Goal: Task Accomplishment & Management: Complete application form

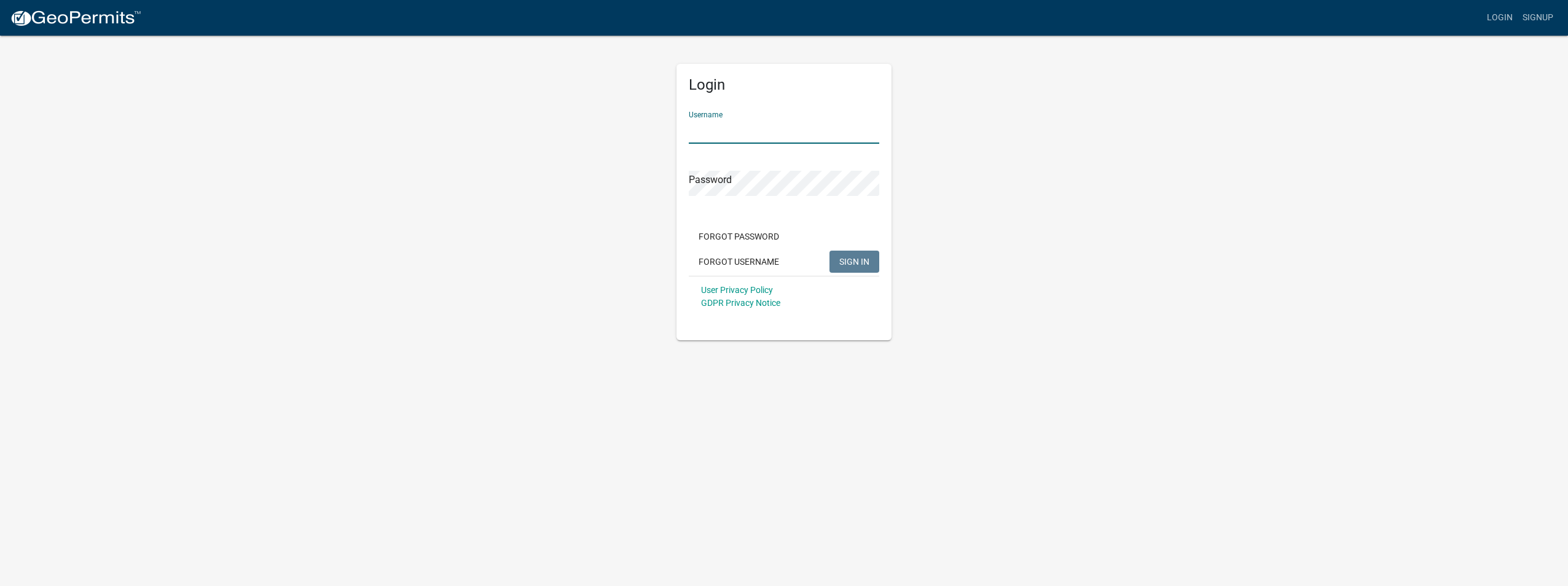
click at [714, 131] on input "Username" at bounding box center [784, 131] width 191 height 25
type input "[PERSON_NAME][EMAIL_ADDRESS][DOMAIN_NAME]"
click at [845, 262] on span "SIGN IN" at bounding box center [855, 261] width 30 height 10
click at [737, 262] on button "Forgot Username" at bounding box center [739, 262] width 100 height 22
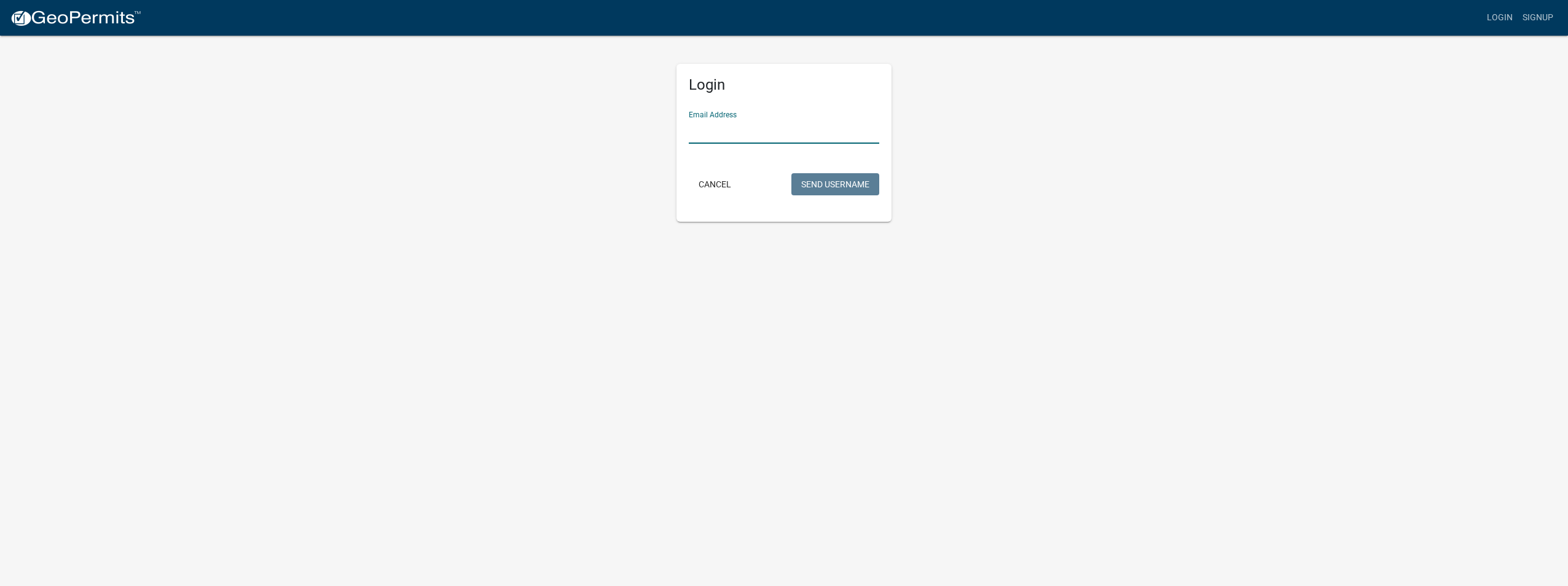
click at [758, 131] on input "Email Address" at bounding box center [784, 131] width 191 height 25
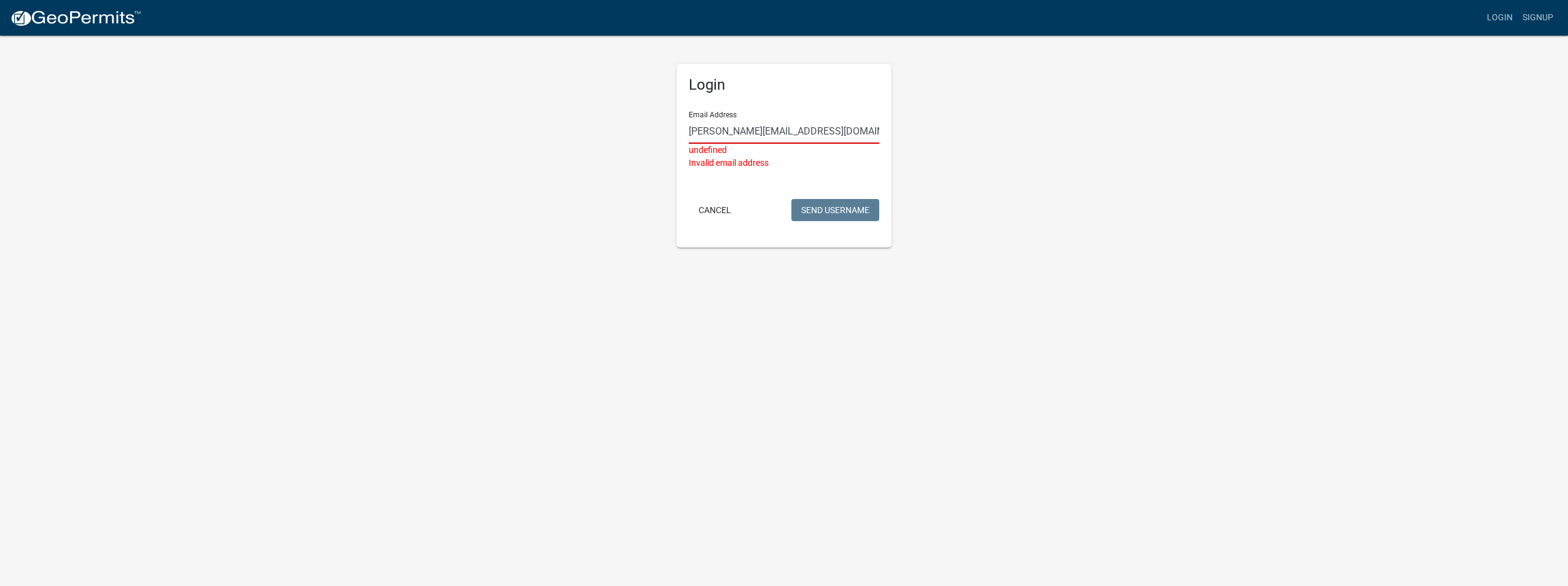
click at [795, 133] on input "[PERSON_NAME][EMAIL_ADDRESS][DOMAIN_NAME]" at bounding box center [784, 131] width 191 height 25
click at [796, 128] on input "[PERSON_NAME][EMAIL_ADDRESS][DOMAIN_NAME]" at bounding box center [784, 131] width 191 height 25
drag, startPoint x: 808, startPoint y: 128, endPoint x: 526, endPoint y: 127, distance: 282.0
click at [526, 127] on div "Login Email Address [PERSON_NAME][EMAIL_ADDRESS][DOMAIN_NAME] undefined Invalid…" at bounding box center [784, 140] width 700 height 213
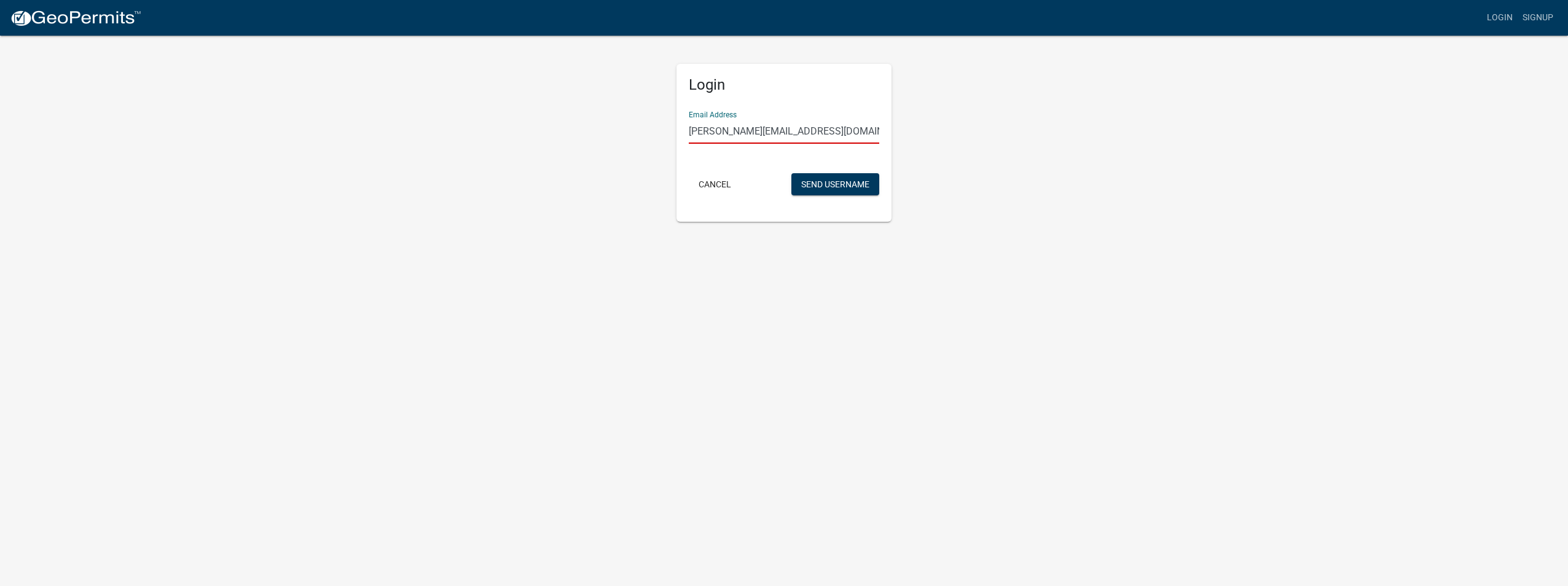
type input "[PERSON_NAME][EMAIL_ADDRESS][DOMAIN_NAME]"
click at [791, 173] on button "Send Username" at bounding box center [835, 185] width 88 height 22
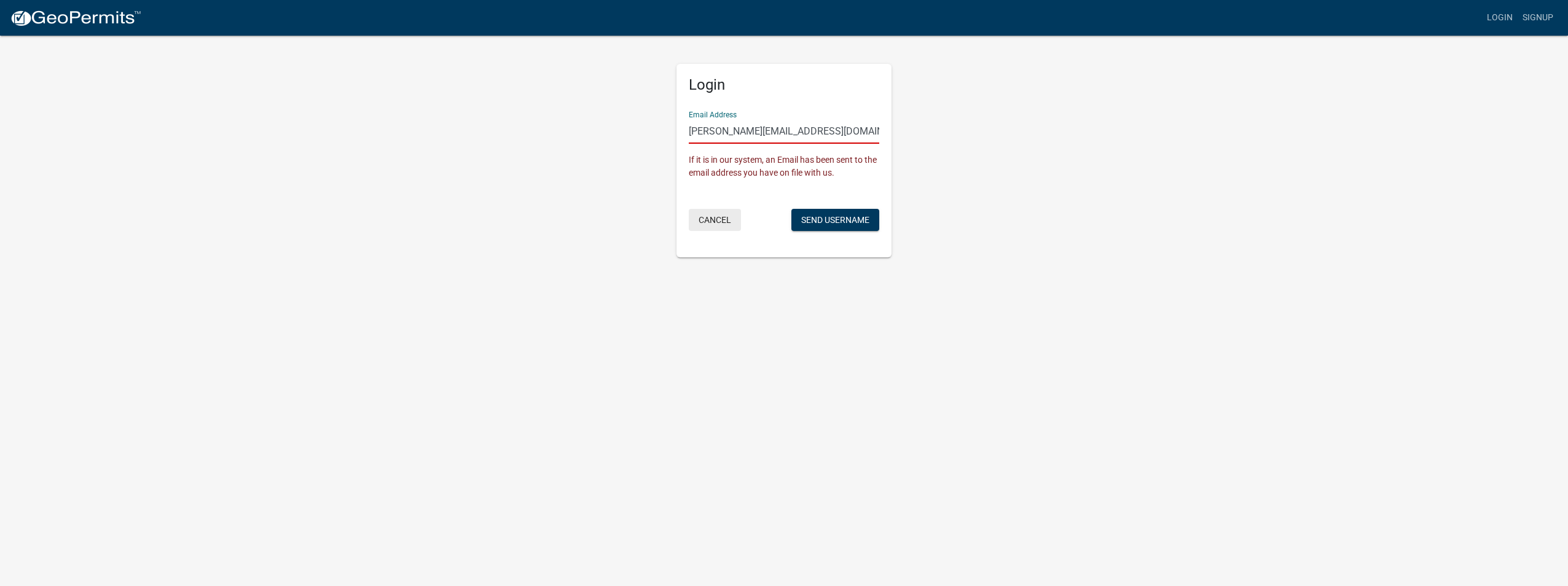
click at [718, 214] on button "Cancel" at bounding box center [715, 220] width 52 height 22
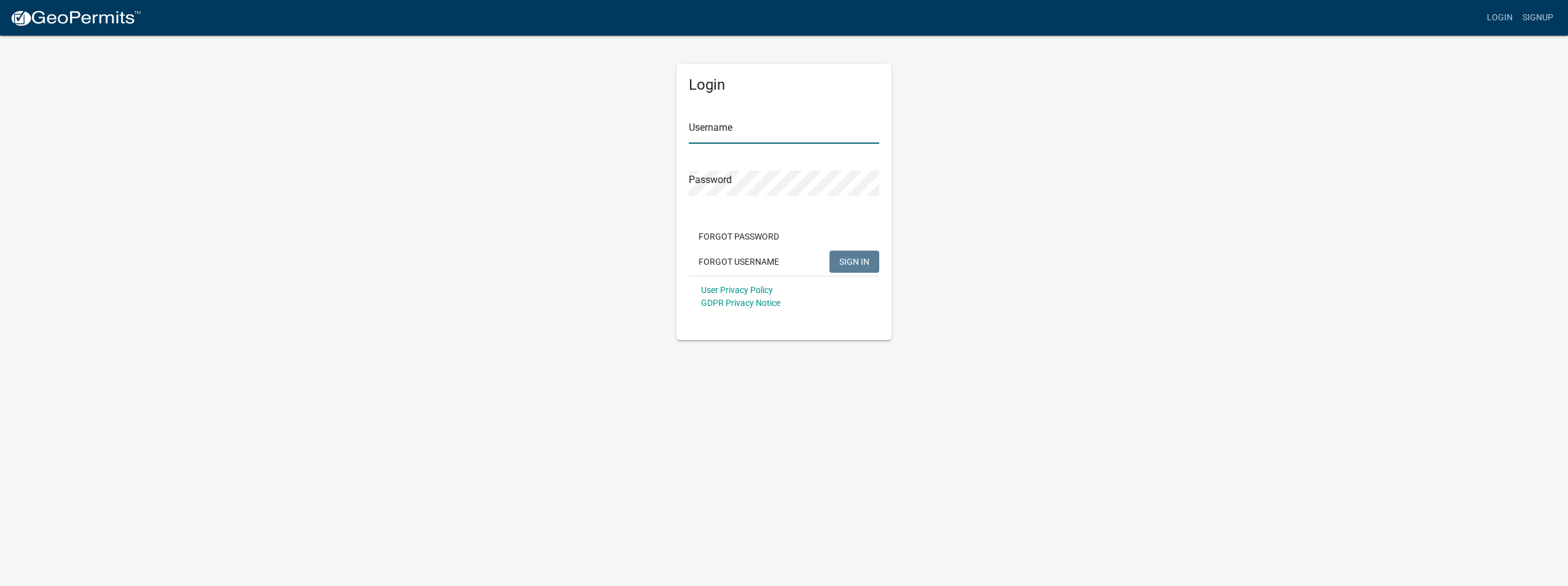
click at [740, 123] on input "Username" at bounding box center [784, 131] width 191 height 25
type input "bryanhogue"
click at [854, 270] on button "SIGN IN" at bounding box center [854, 262] width 49 height 22
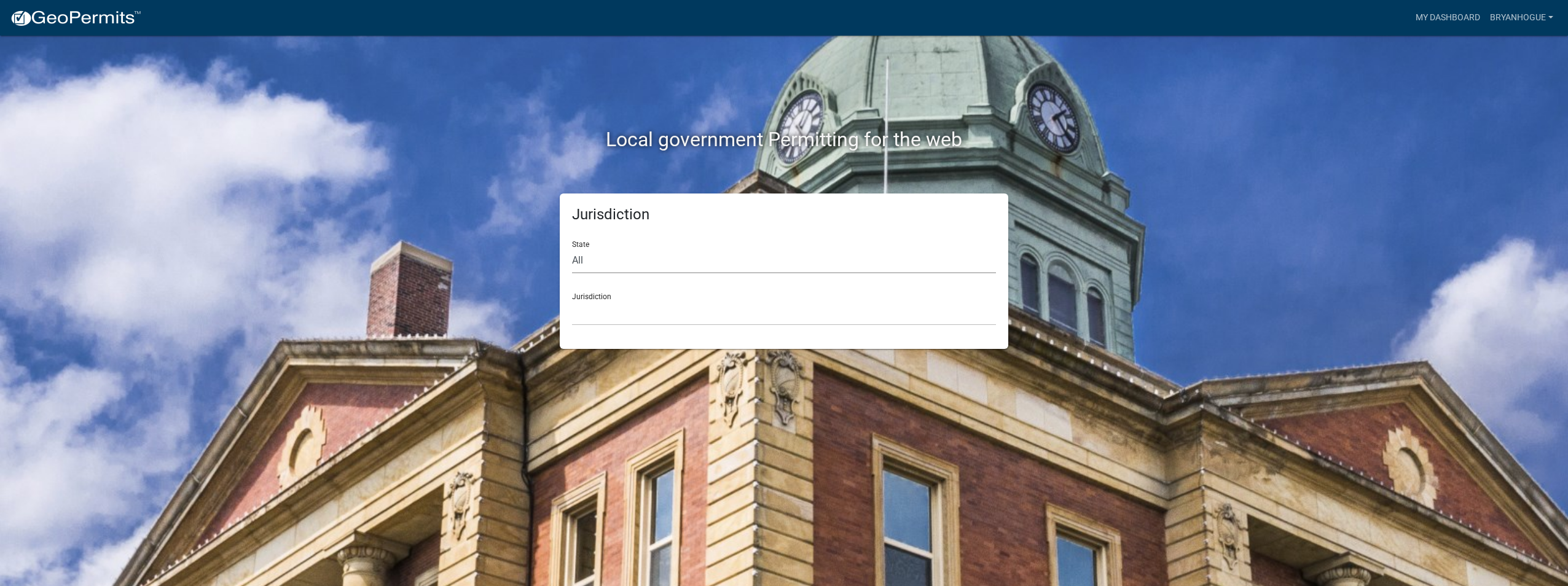
click at [596, 263] on select "All [US_STATE] [US_STATE] [US_STATE] [US_STATE] [US_STATE] [US_STATE] [US_STATE…" at bounding box center [784, 261] width 424 height 25
select select "[US_STATE]"
click at [572, 249] on select "All [US_STATE] [US_STATE] [US_STATE] [US_STATE] [US_STATE] [US_STATE] [US_STATE…" at bounding box center [784, 261] width 424 height 25
click at [607, 313] on select "[GEOGRAPHIC_DATA], [US_STATE] [GEOGRAPHIC_DATA], [US_STATE] [GEOGRAPHIC_DATA], …" at bounding box center [784, 313] width 424 height 25
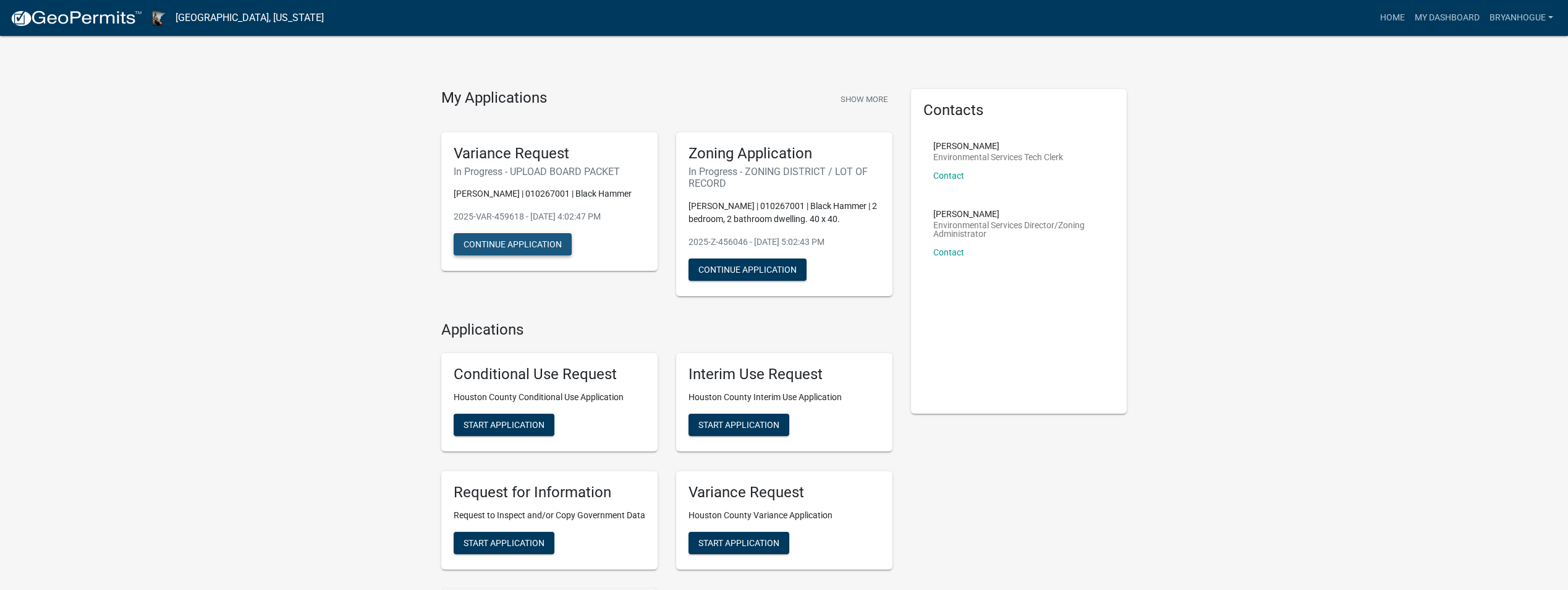
click at [535, 242] on button "Continue Application" at bounding box center [513, 244] width 118 height 23
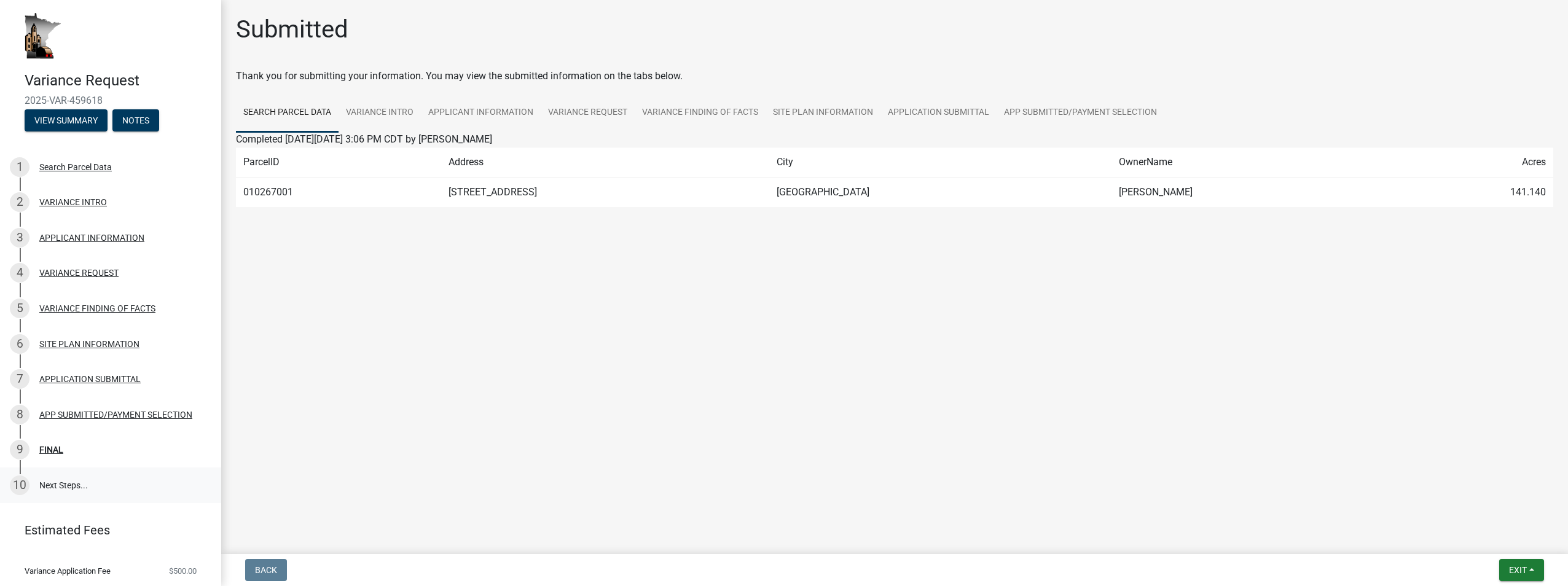
click at [82, 487] on link "10 Next Steps..." at bounding box center [111, 485] width 222 height 36
click at [64, 481] on link "10 Next Steps..." at bounding box center [111, 485] width 222 height 36
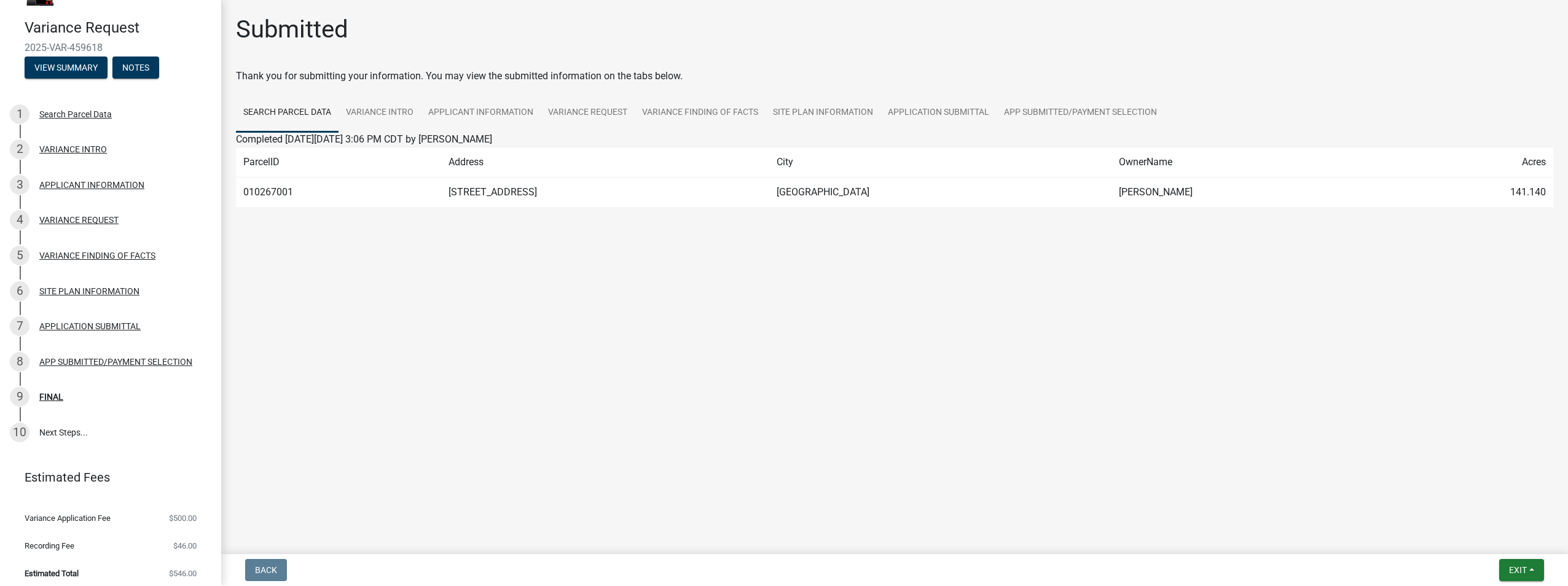
scroll to position [59, 0]
